Goal: Navigation & Orientation: Find specific page/section

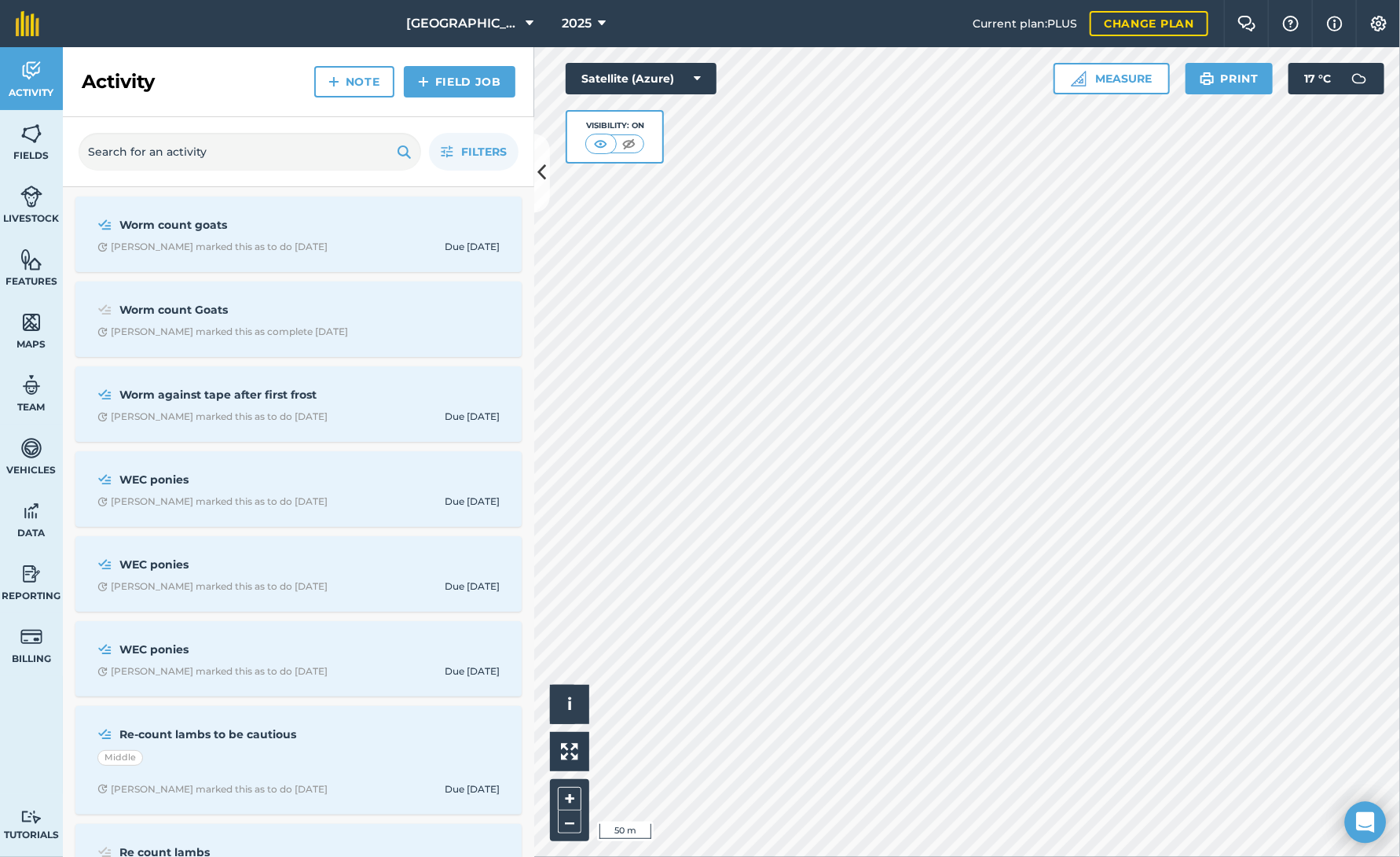
click at [1362, 822] on icon "Open Intercom Messenger" at bounding box center [1364, 822] width 18 height 21
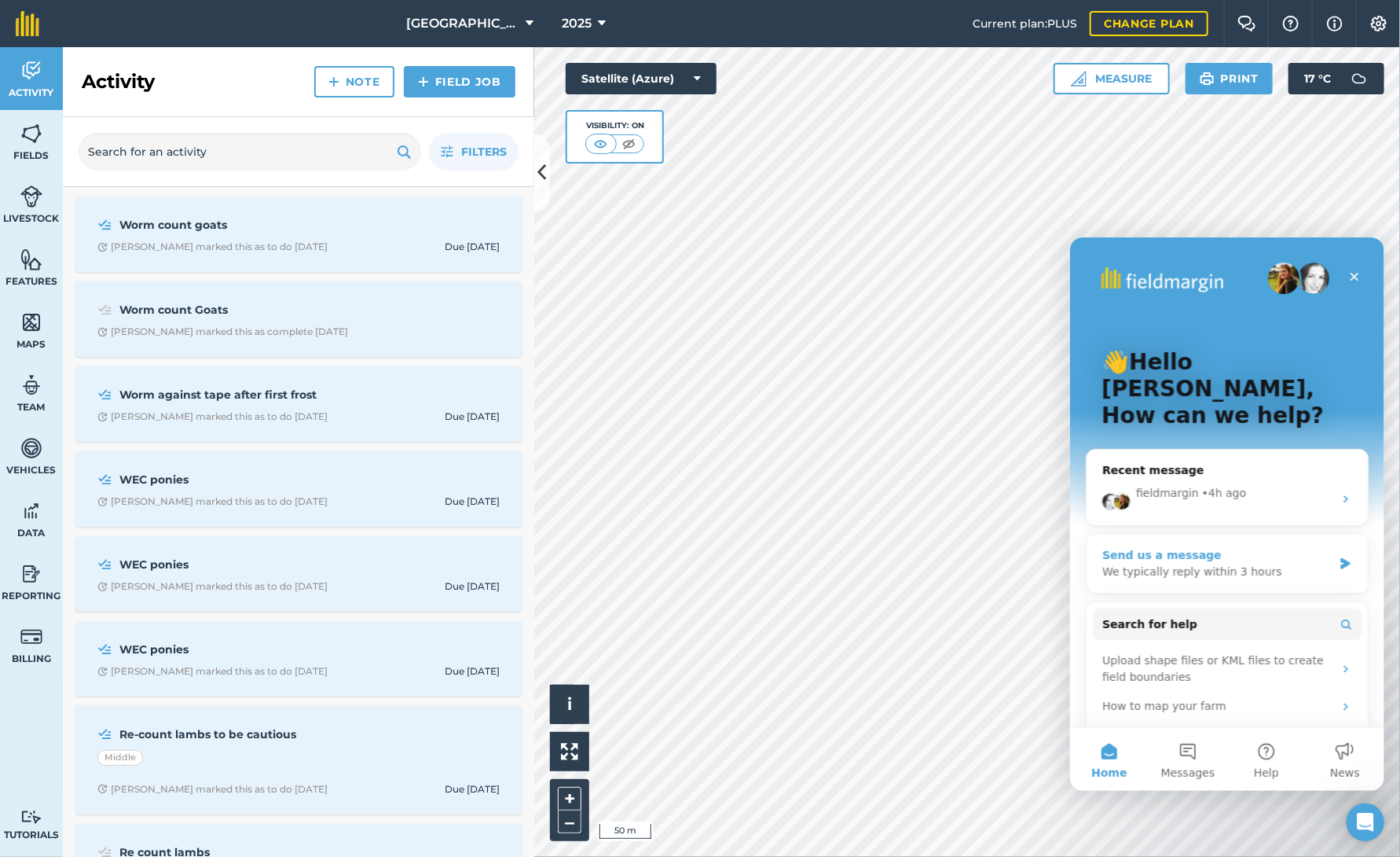
click at [1286, 546] on div "Send us a message" at bounding box center [1216, 554] width 230 height 17
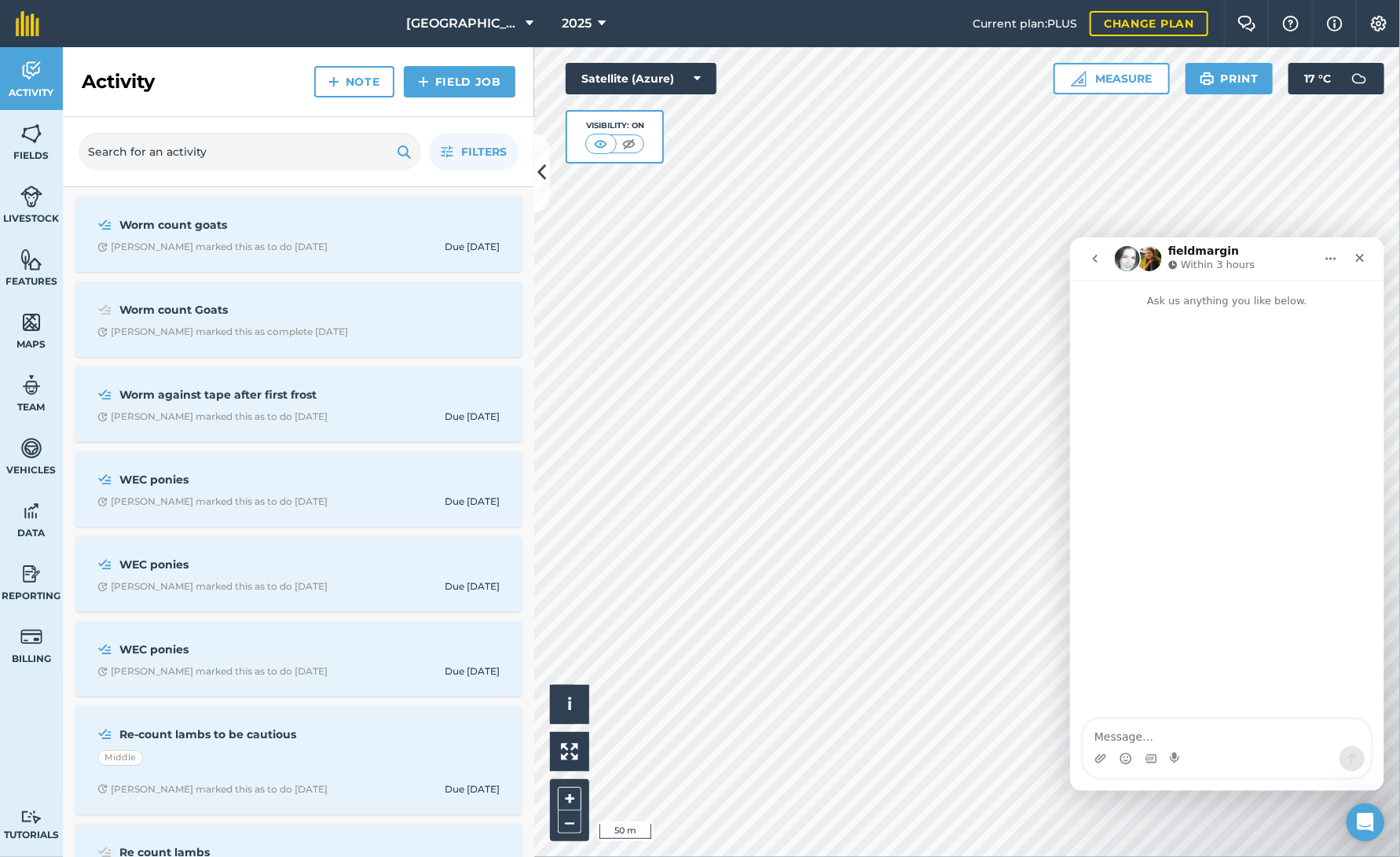
click at [1097, 253] on icon "go back" at bounding box center [1094, 258] width 13 height 13
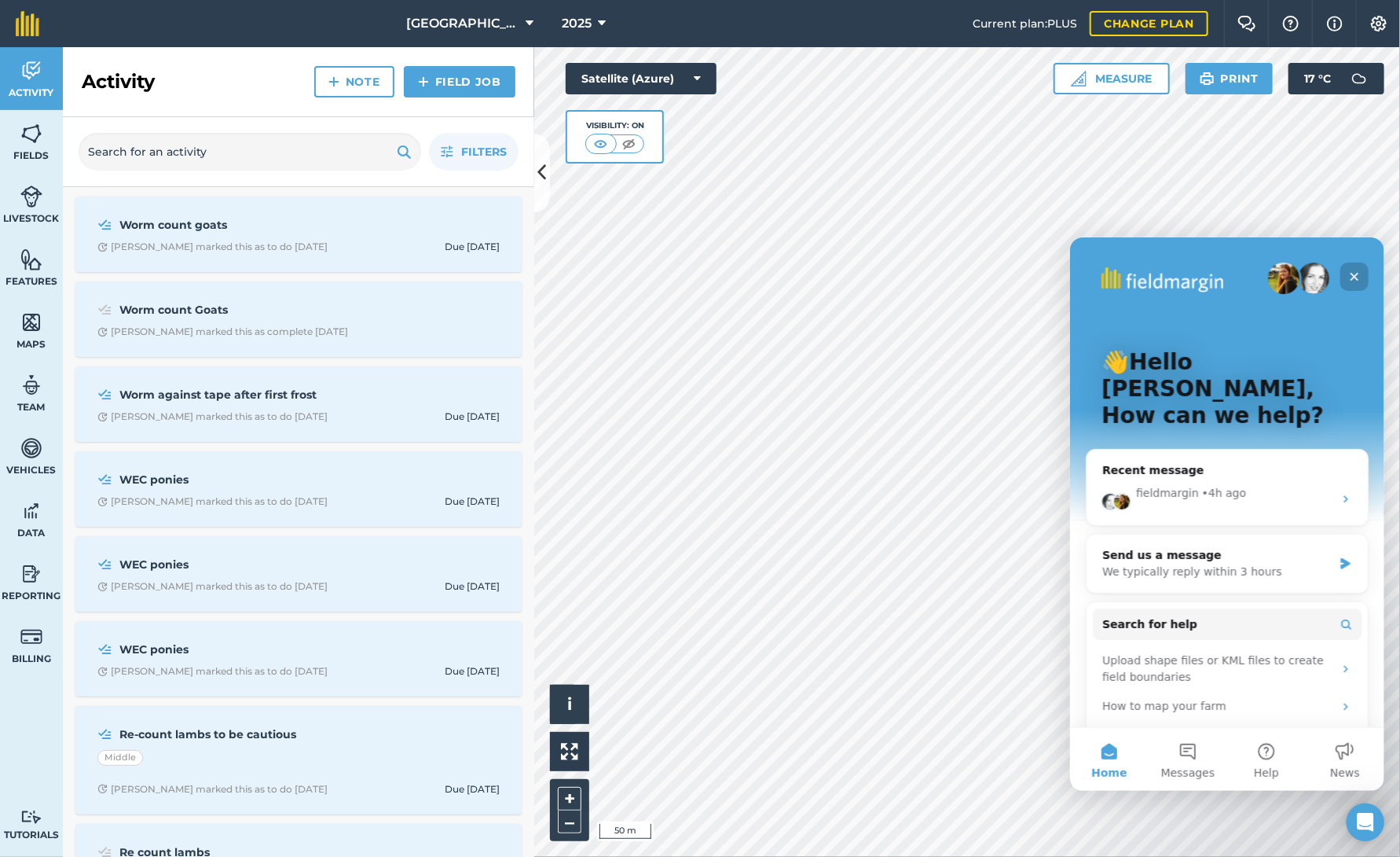
click at [1357, 278] on icon "Close" at bounding box center [1353, 276] width 13 height 13
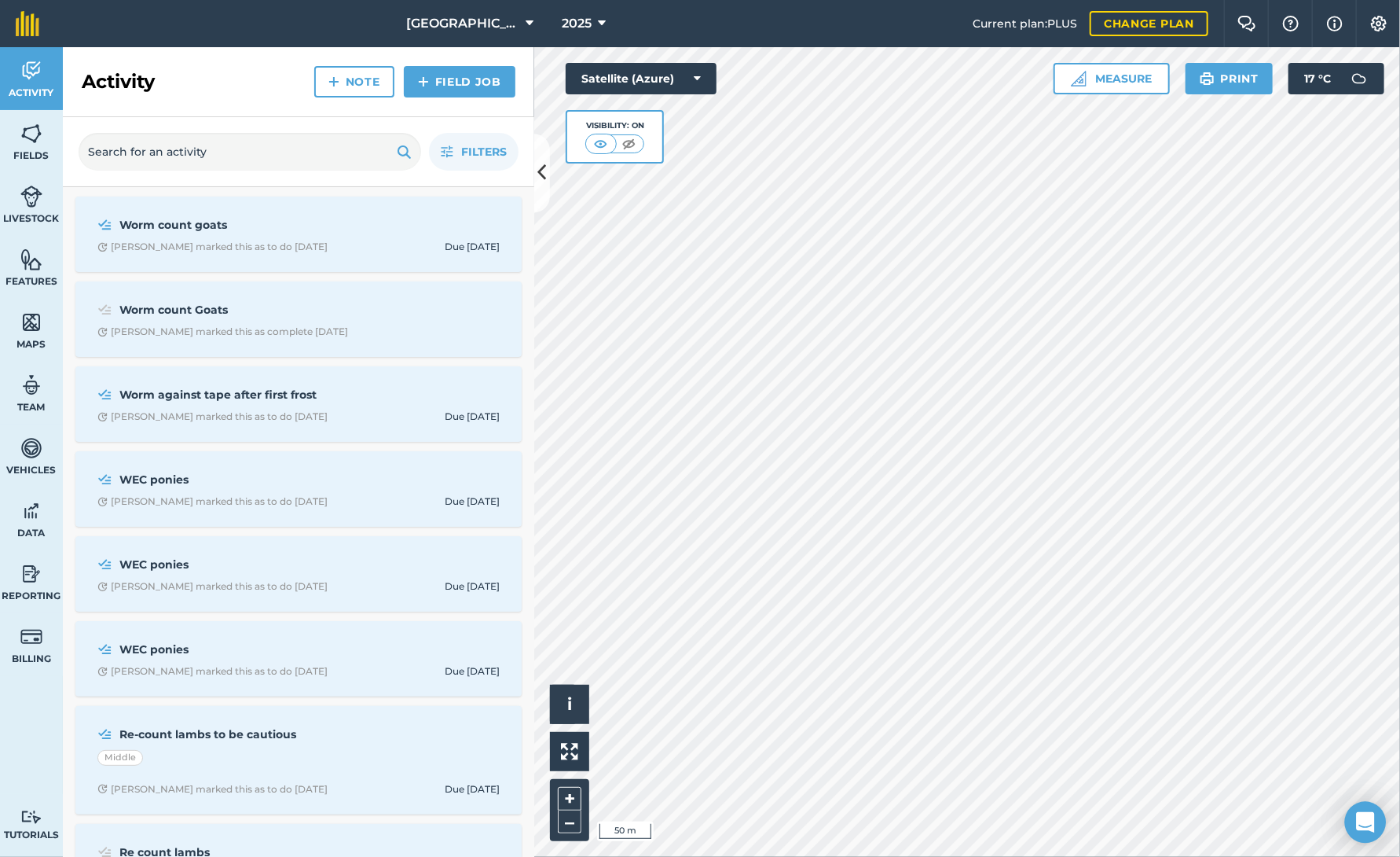
click at [1364, 821] on icon "Open Intercom Messenger" at bounding box center [1364, 822] width 18 height 21
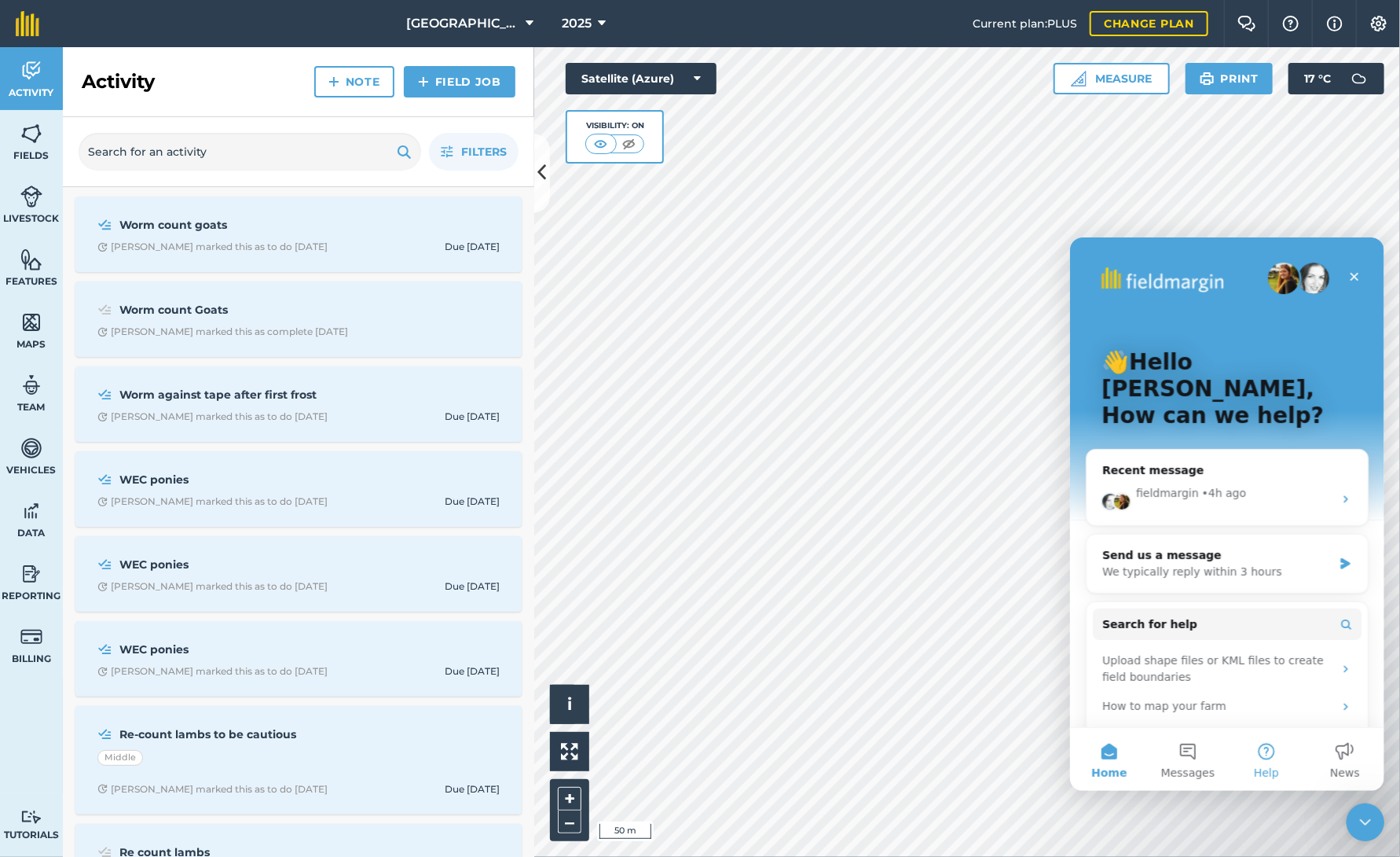
click at [1271, 759] on button "Help" at bounding box center [1265, 758] width 78 height 63
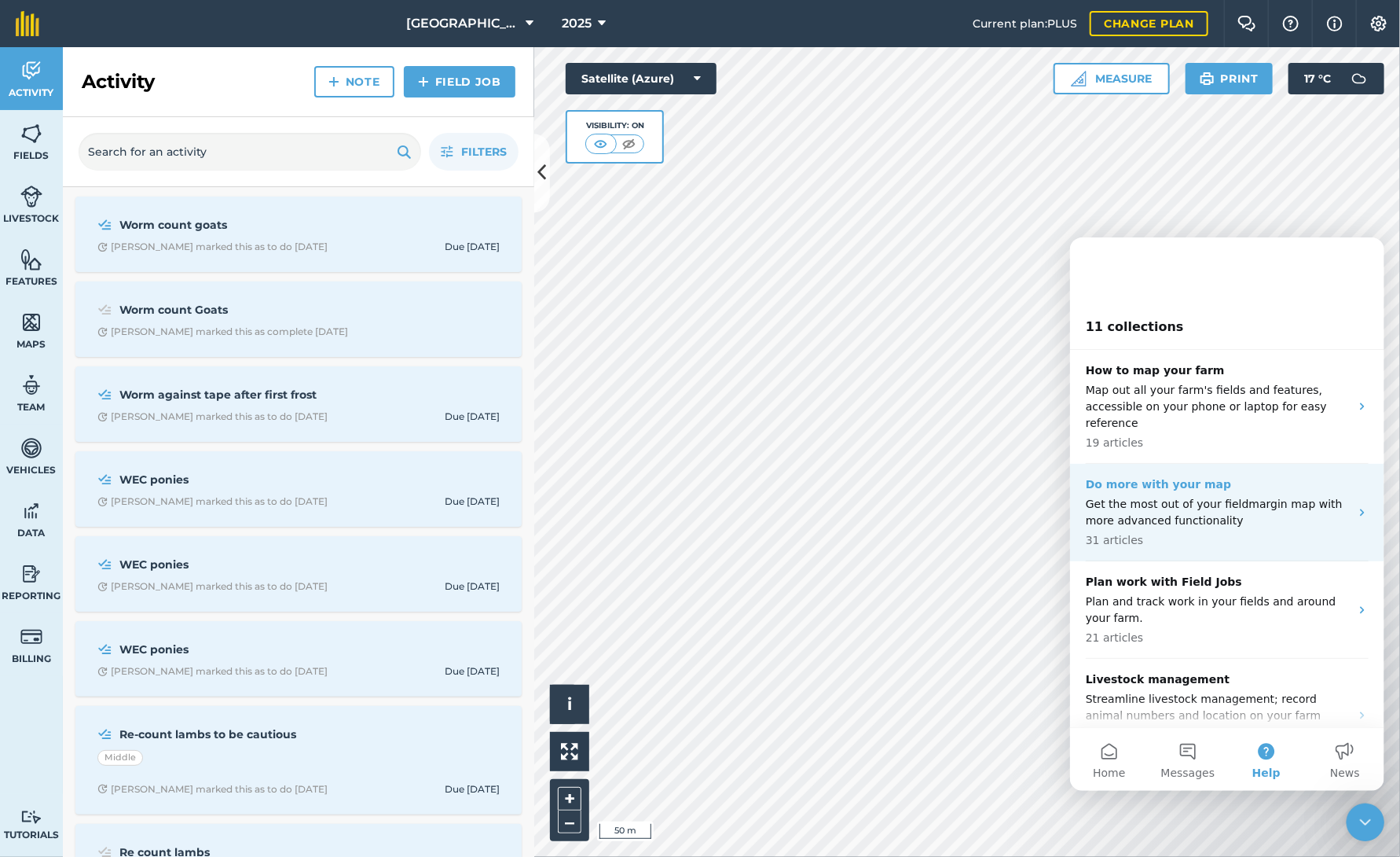
scroll to position [707, 0]
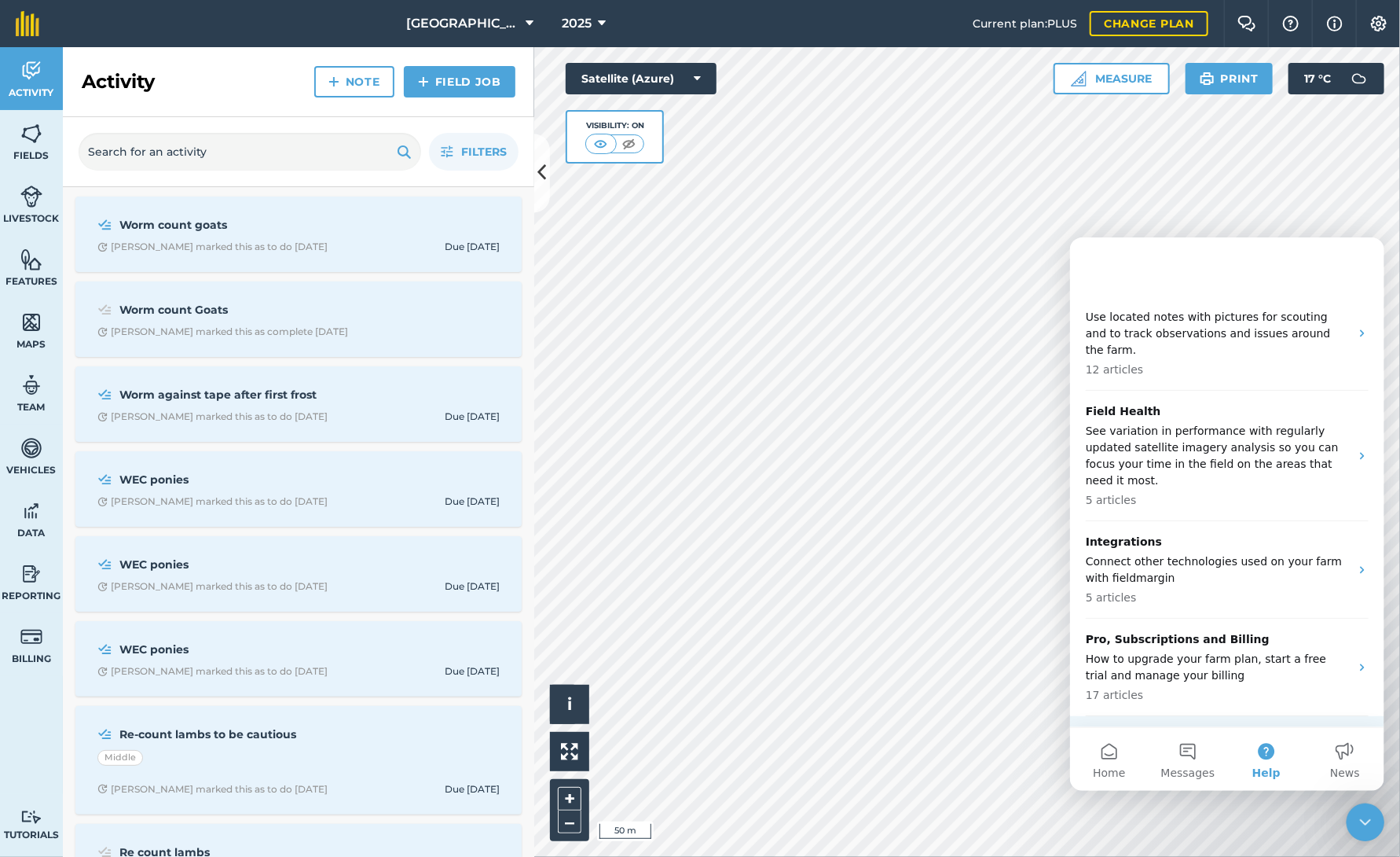
click at [1186, 747] on p "17 articles" at bounding box center [1217, 755] width 264 height 17
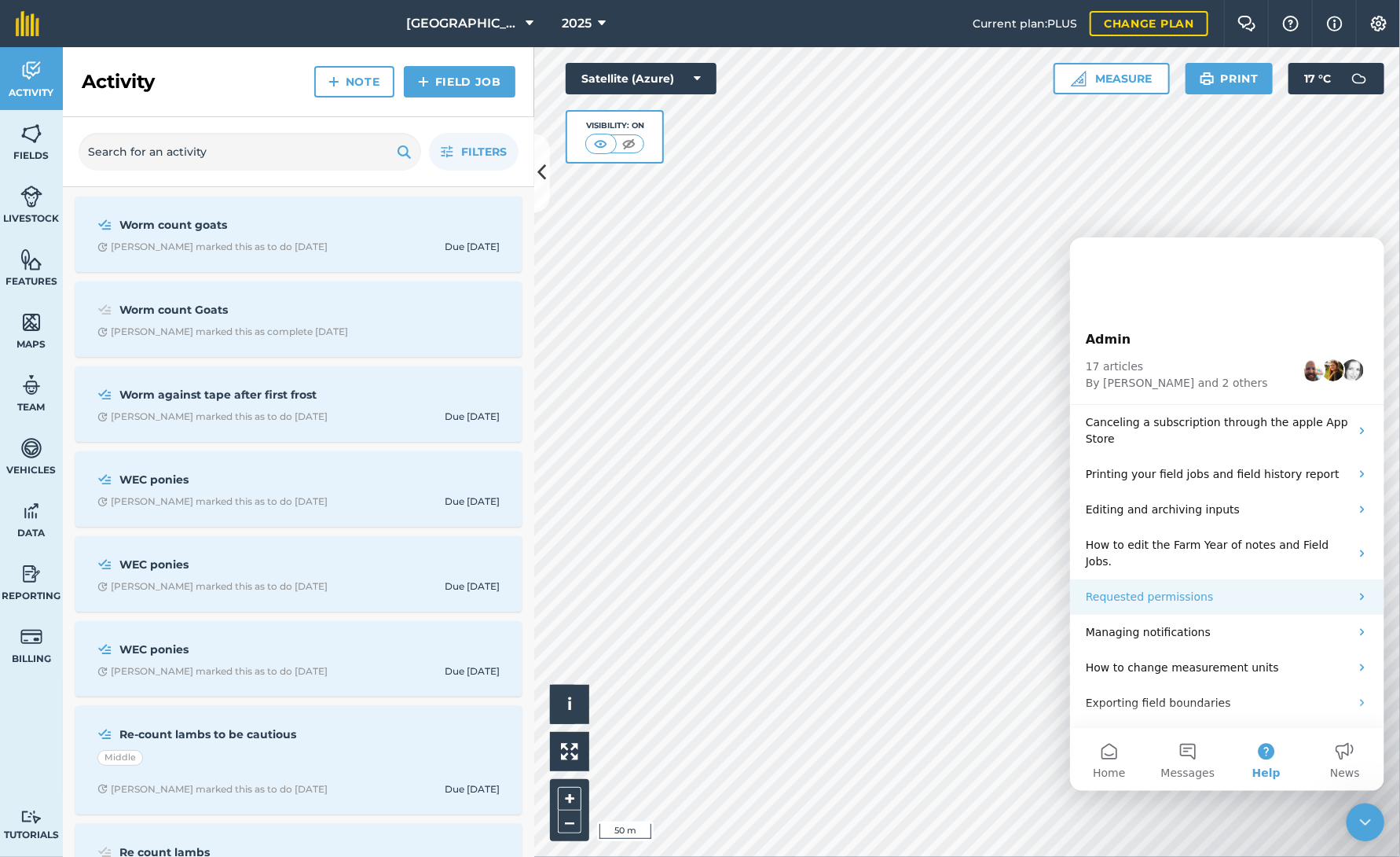
scroll to position [141, 0]
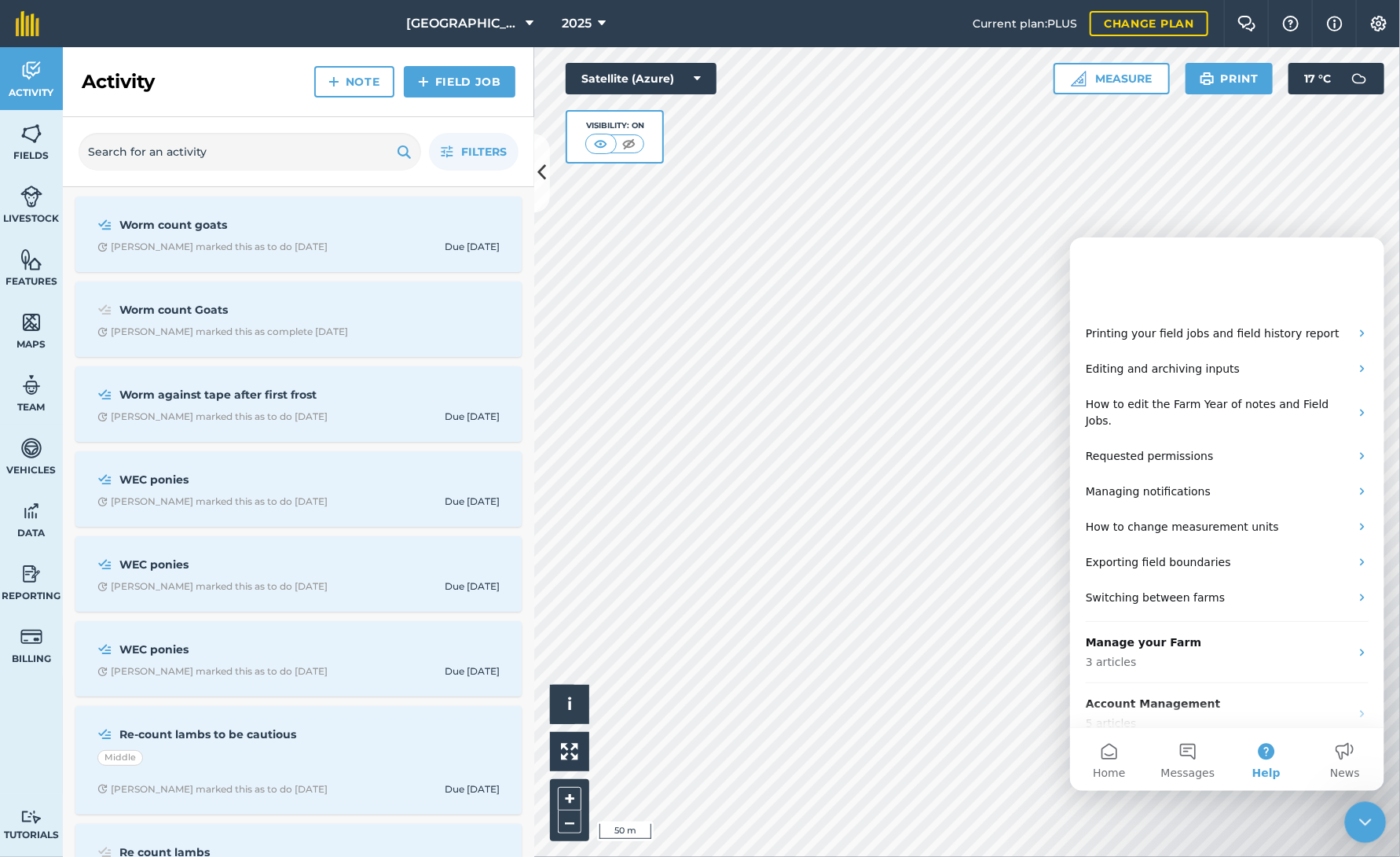
click at [1373, 819] on div "Close Intercom Messenger" at bounding box center [1363, 820] width 38 height 38
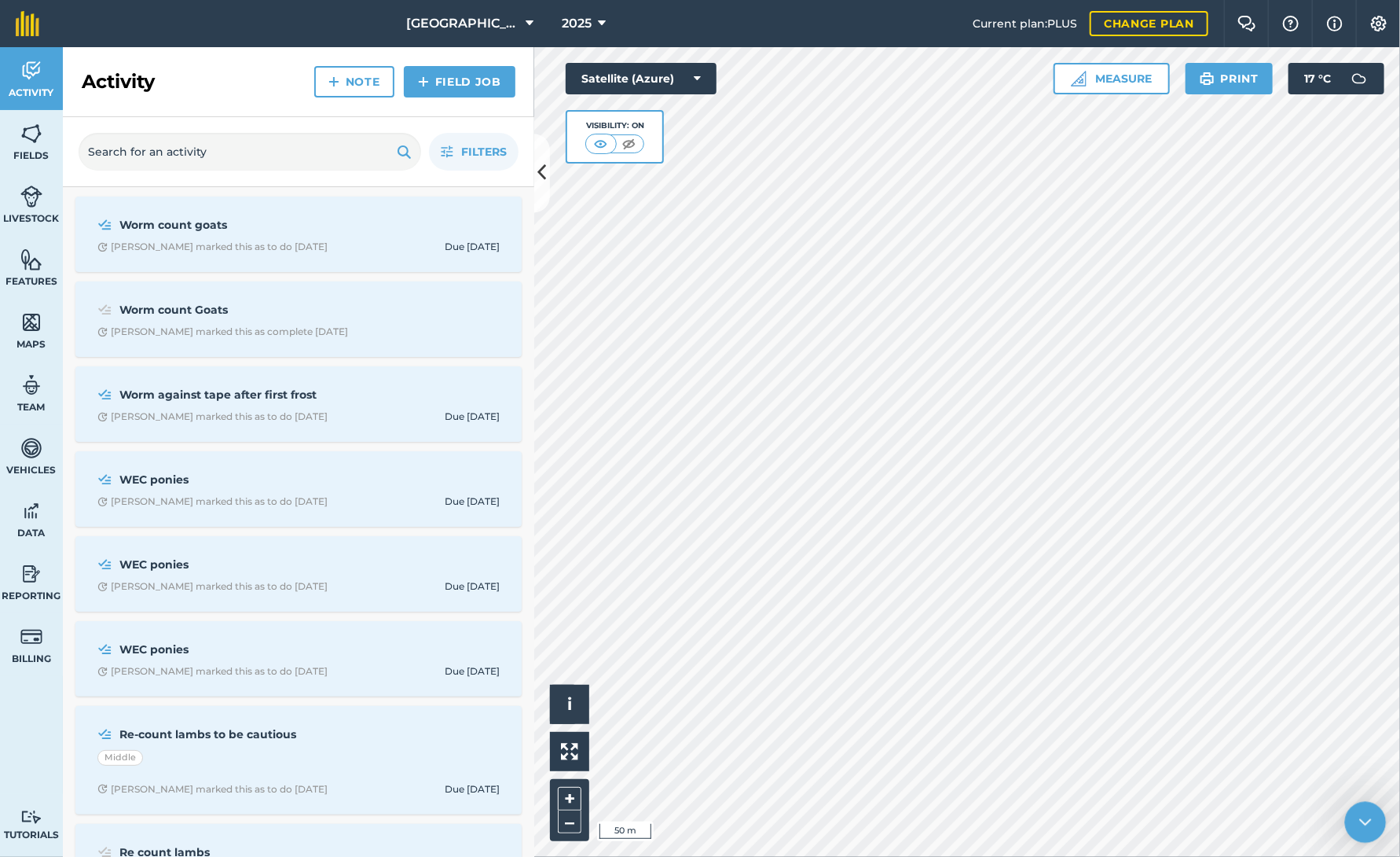
scroll to position [0, 0]
click at [35, 644] on img at bounding box center [32, 637] width 22 height 24
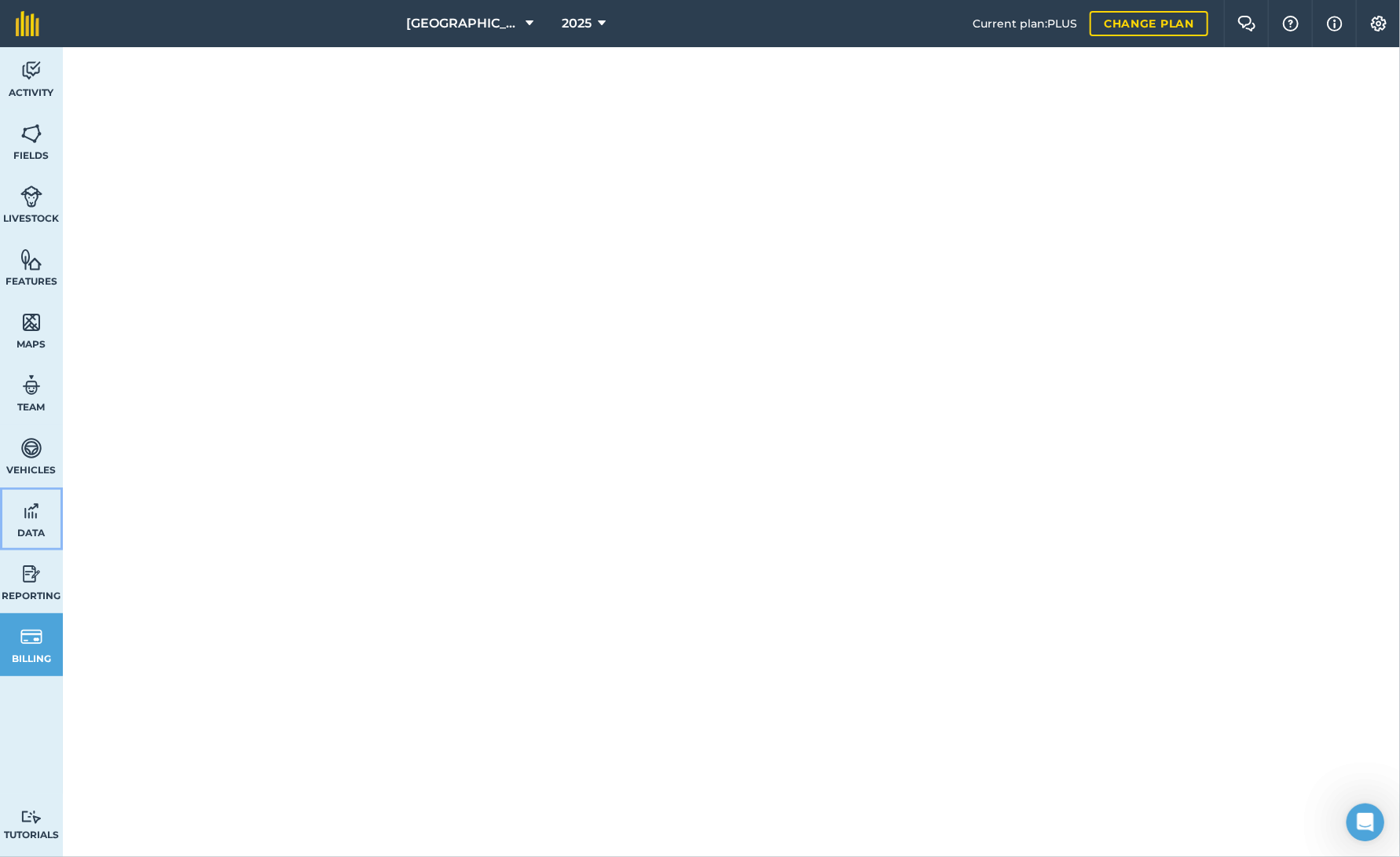
click at [34, 512] on img at bounding box center [32, 511] width 22 height 24
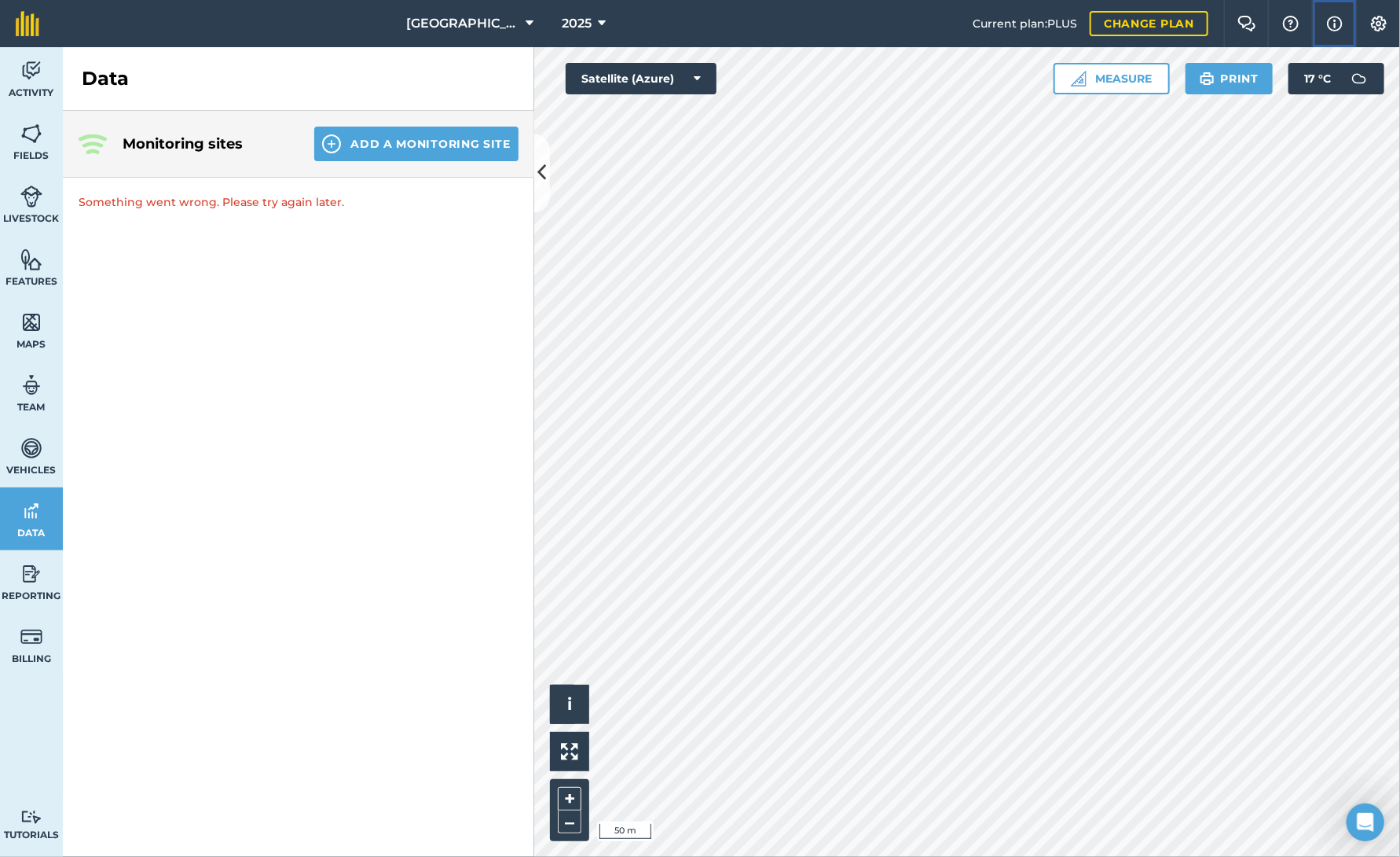
click at [1331, 18] on img at bounding box center [1334, 24] width 16 height 19
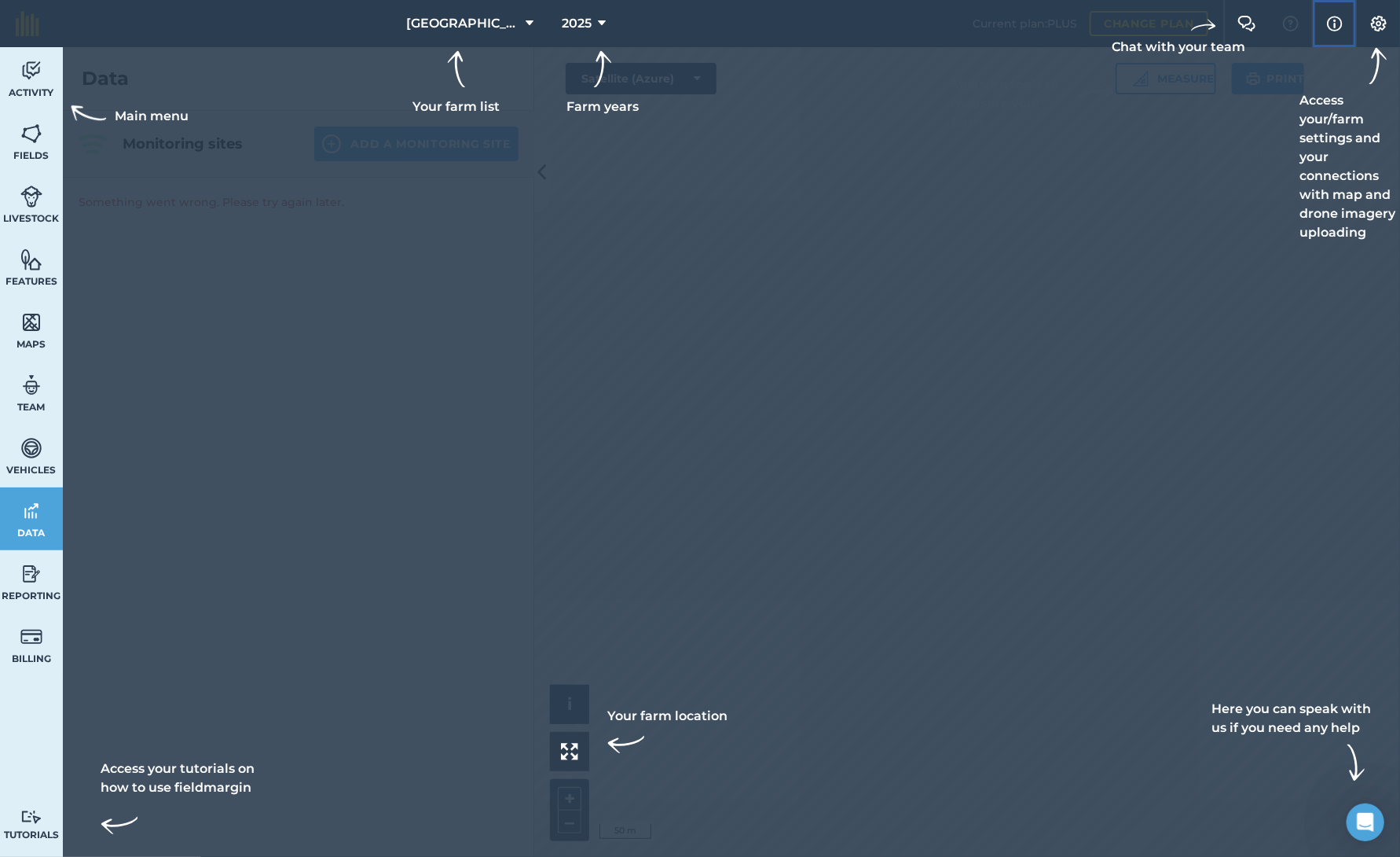
click at [1331, 18] on img at bounding box center [1334, 24] width 16 height 19
click at [1247, 25] on img at bounding box center [1247, 24] width 19 height 16
